Goal: Find specific page/section: Find specific page/section

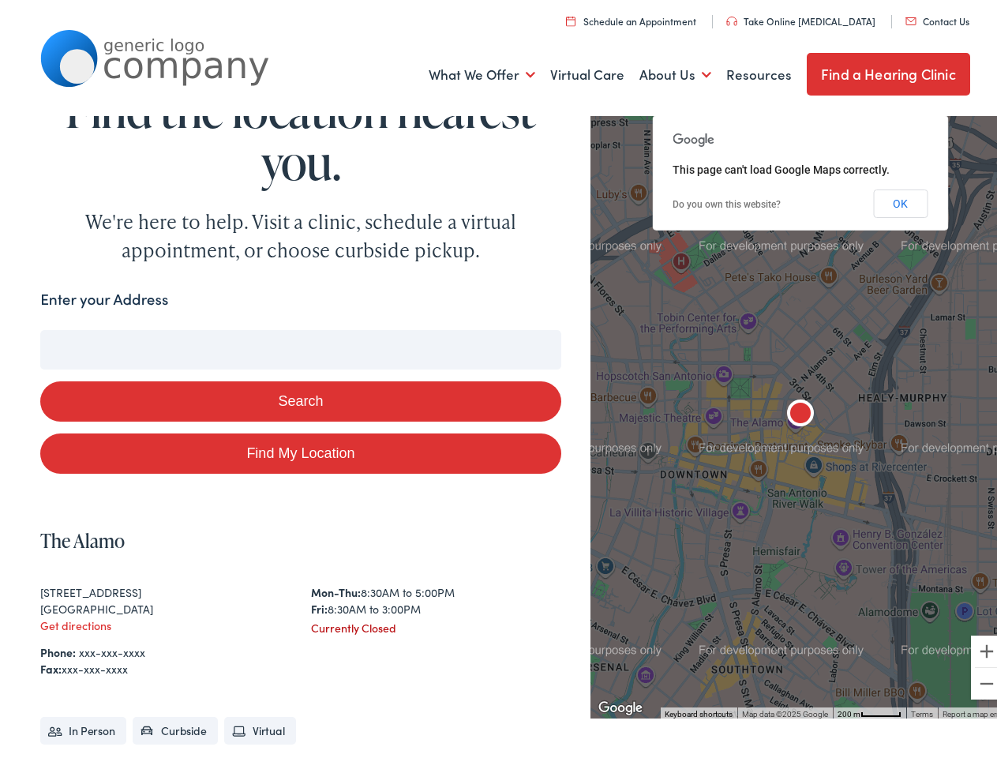
click at [498, 379] on button "Search" at bounding box center [300, 397] width 520 height 40
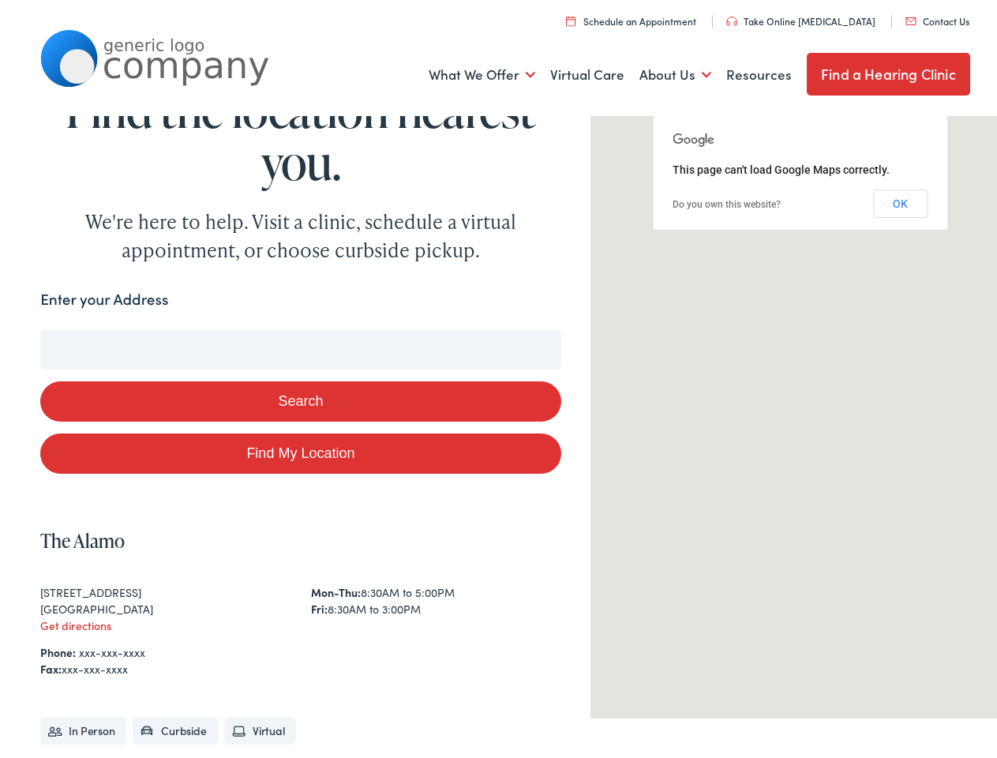
click at [471, 70] on link "What We Offer" at bounding box center [482, 70] width 107 height 58
click at [662, 70] on link "About Us" at bounding box center [676, 70] width 72 height 58
click at [637, 326] on button "Search" at bounding box center [644, 327] width 20 height 20
click at [297, 396] on button "Search" at bounding box center [300, 397] width 520 height 40
click at [790, 410] on div at bounding box center [801, 410] width 420 height 607
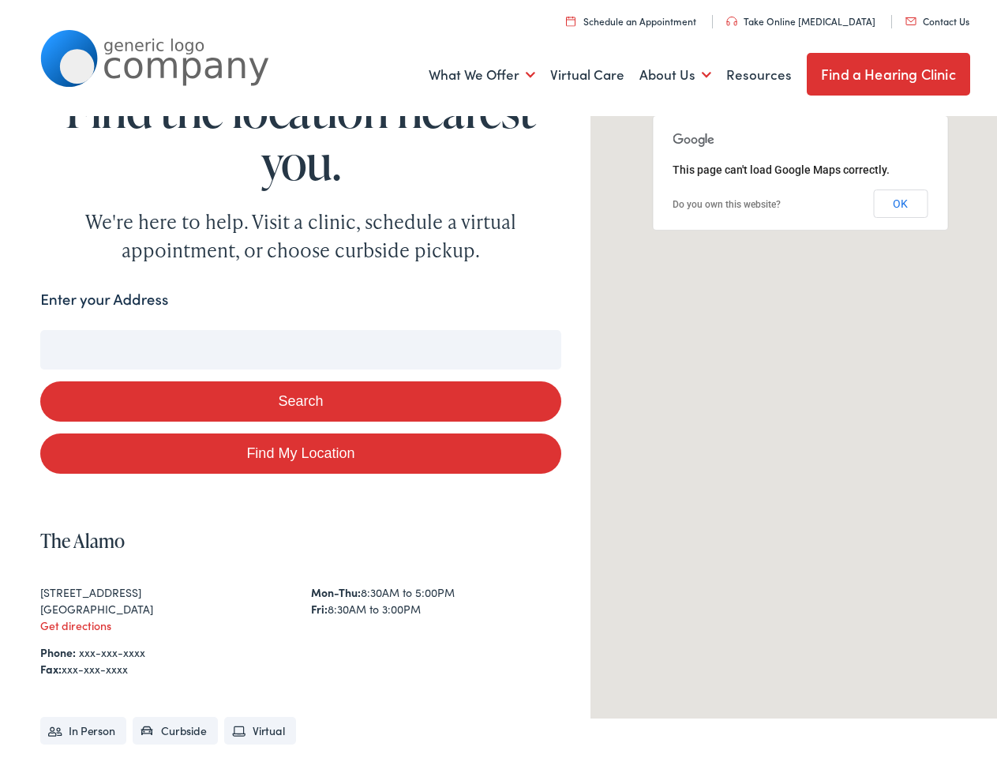
scroll to position [10, 0]
